Goal: Task Accomplishment & Management: Use online tool/utility

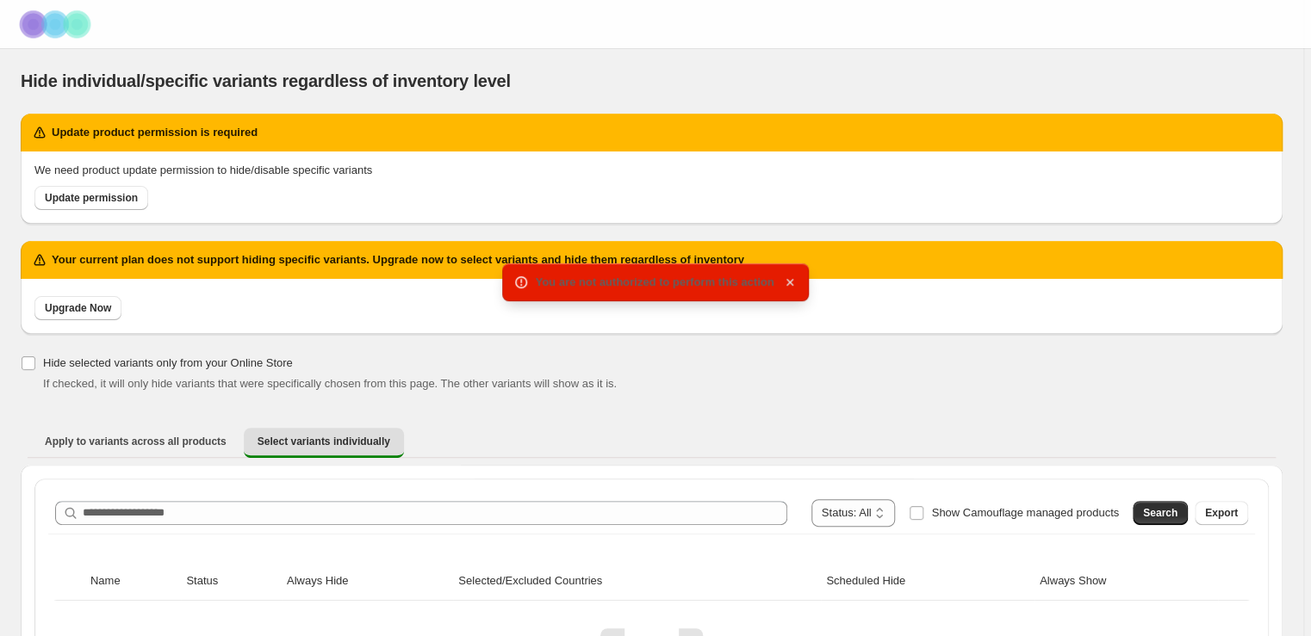
drag, startPoint x: 790, startPoint y: 282, endPoint x: 785, endPoint y: 271, distance: 12.3
click at [790, 282] on icon "button" at bounding box center [789, 282] width 17 height 17
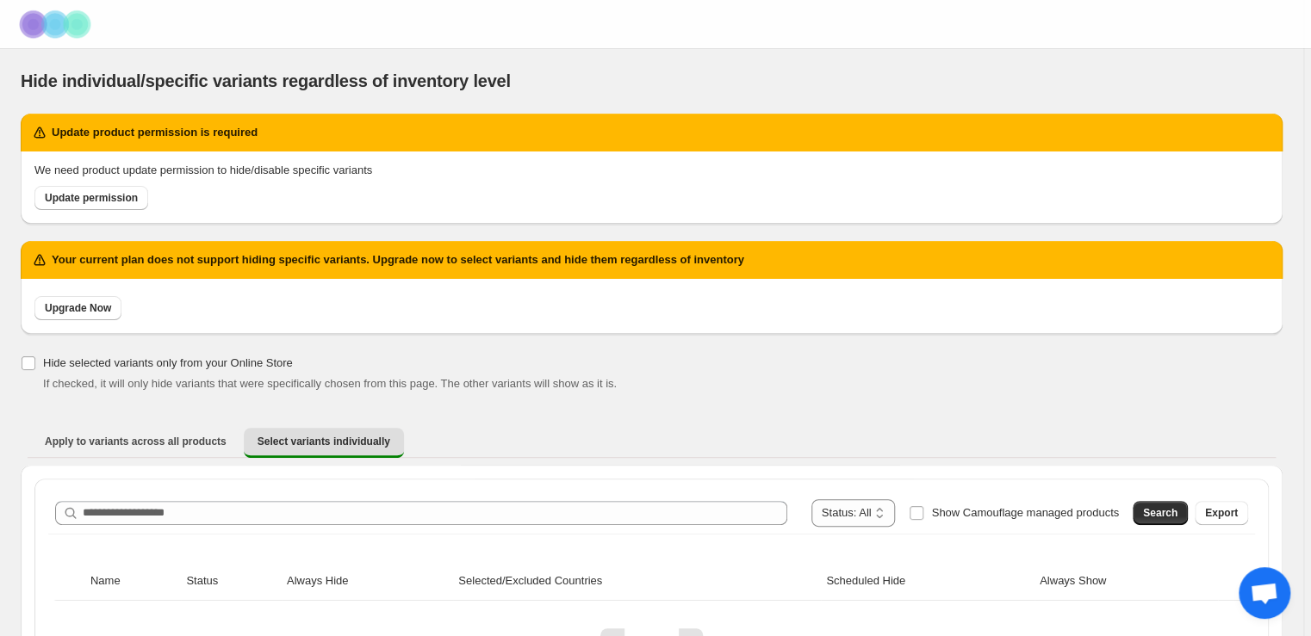
scroll to position [23, 0]
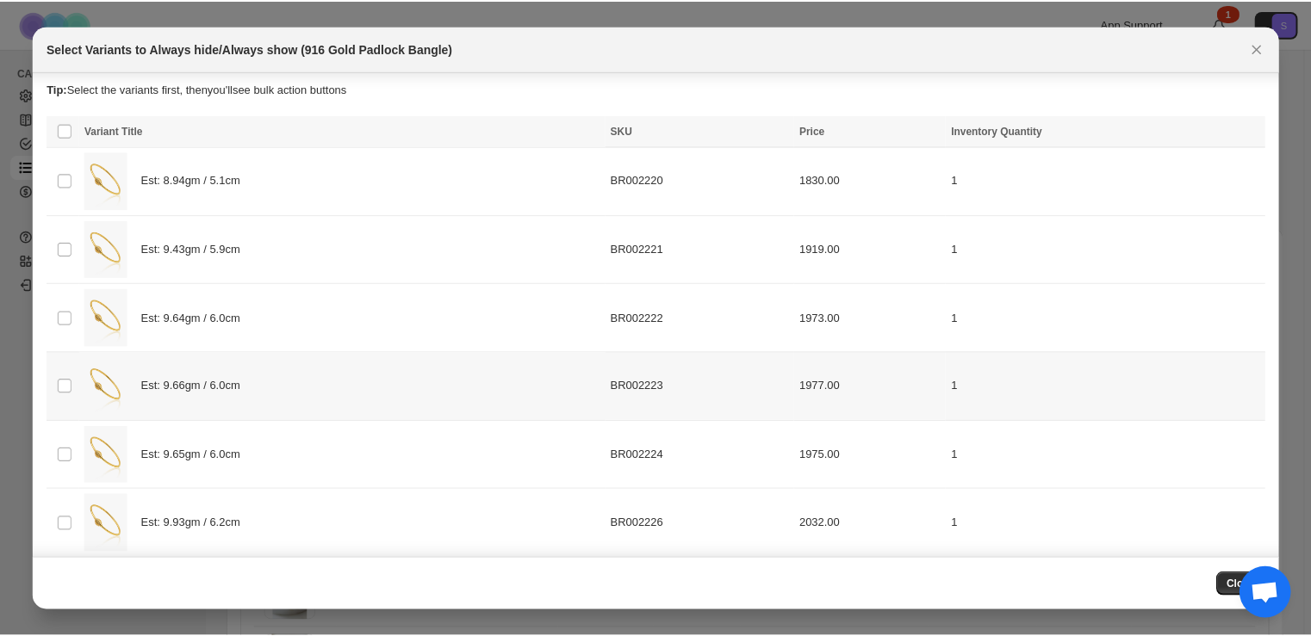
scroll to position [15, 0]
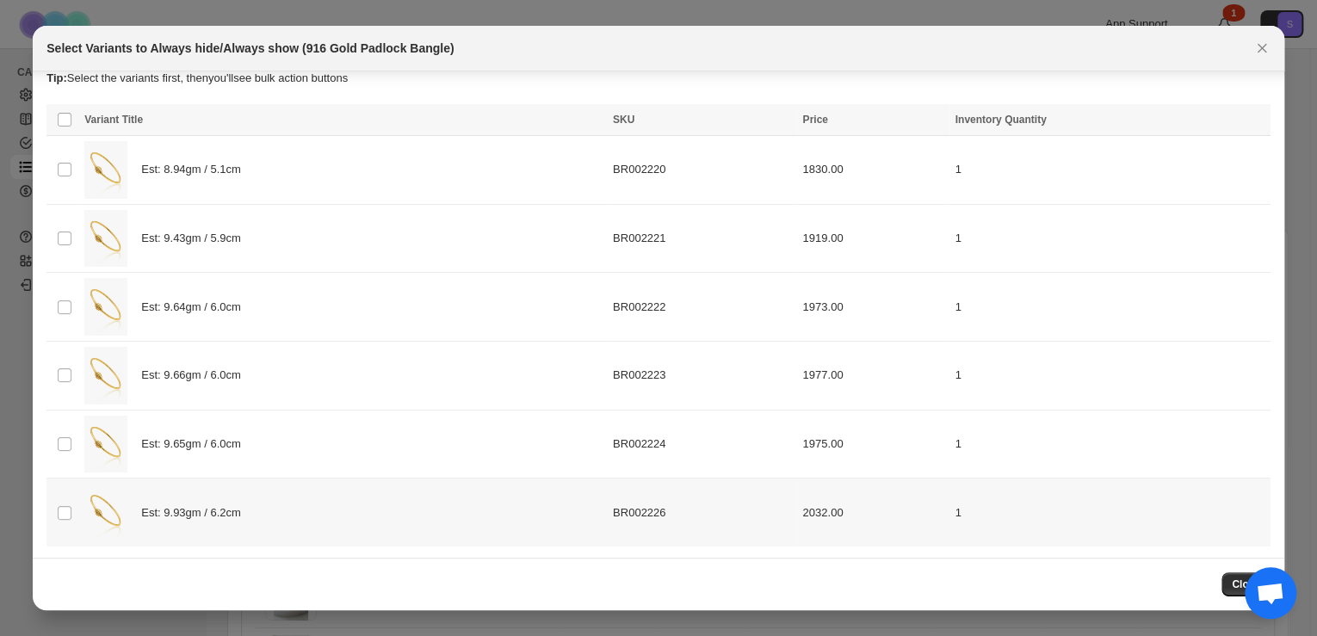
click at [321, 505] on div "Est: 9.93gm / 6.2cm" at bounding box center [343, 513] width 518 height 58
click at [971, 124] on span "Always show" at bounding box center [964, 122] width 65 height 14
